Goal: Check status: Check status

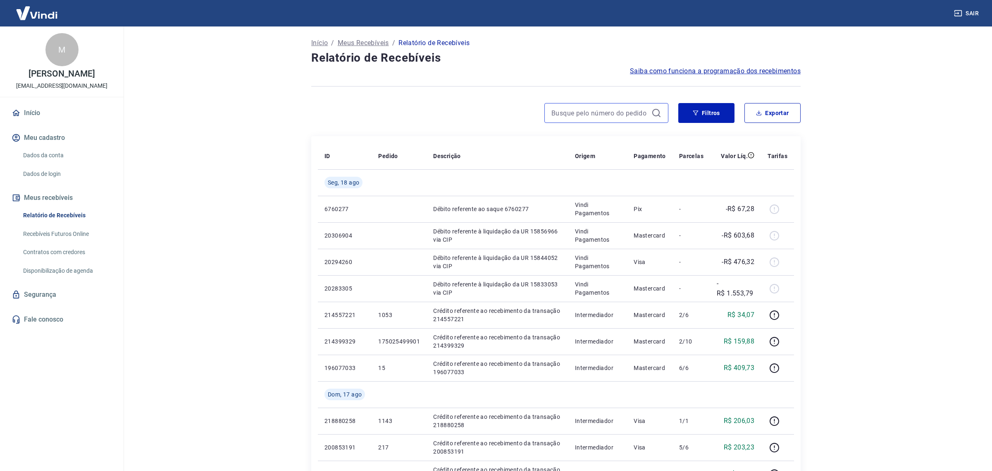
click at [584, 108] on input at bounding box center [600, 113] width 97 height 12
type input "853"
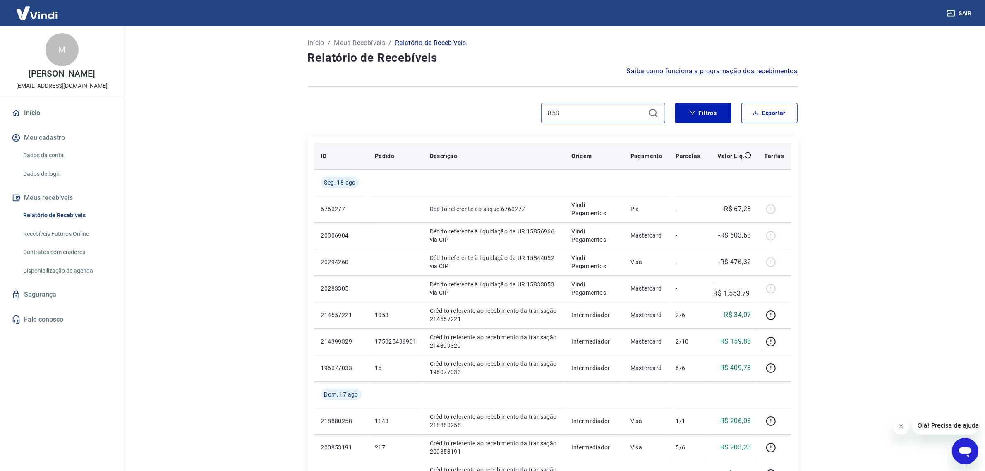
click at [553, 117] on input "853" at bounding box center [596, 113] width 97 height 12
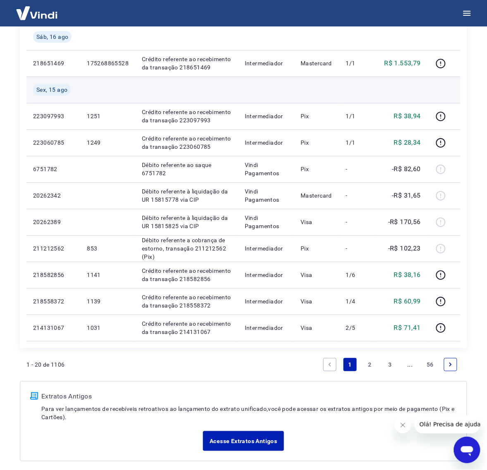
scroll to position [465, 0]
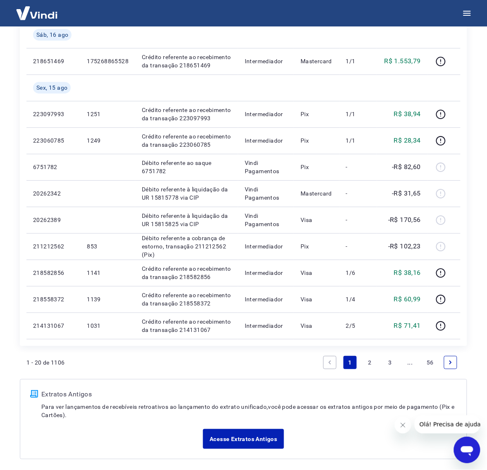
click at [160, 440] on div "Acesse Extratos Antigos" at bounding box center [243, 439] width 427 height 20
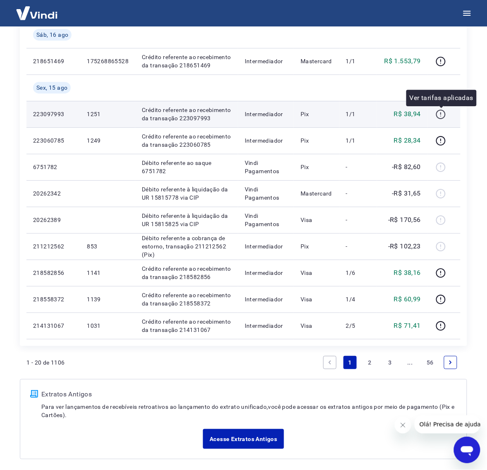
click at [441, 116] on icon "button" at bounding box center [440, 115] width 1 height 1
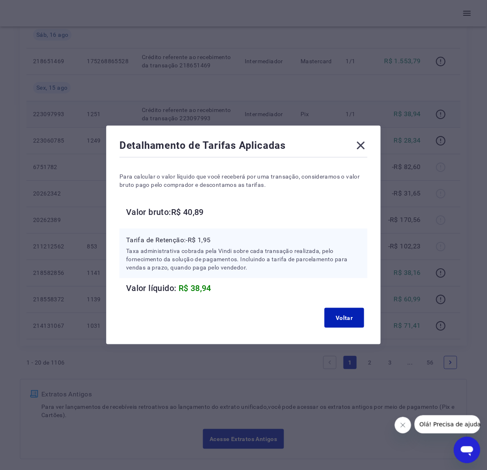
click at [367, 146] on icon at bounding box center [360, 145] width 13 height 13
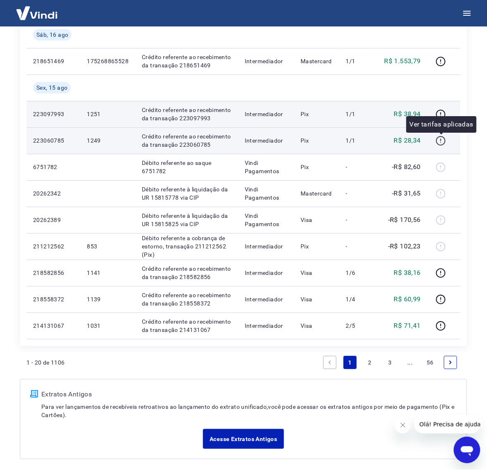
click at [442, 139] on icon "button" at bounding box center [441, 141] width 10 height 10
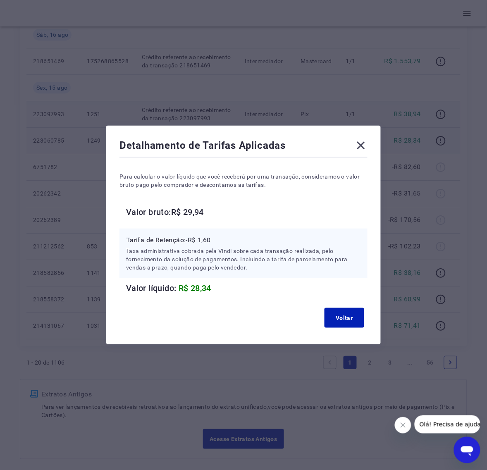
click at [359, 146] on icon at bounding box center [360, 145] width 13 height 13
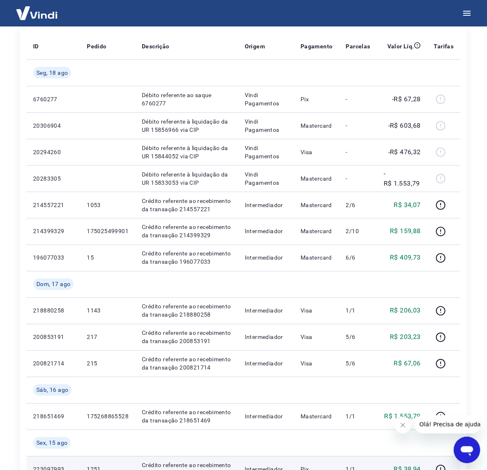
scroll to position [103, 0]
